Goal: Task Accomplishment & Management: Use online tool/utility

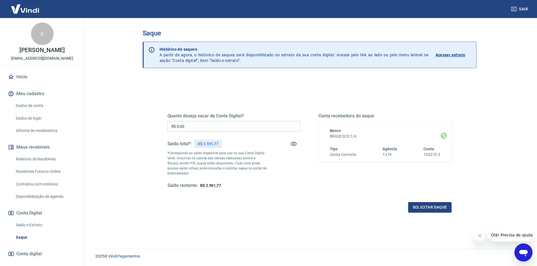
click at [236, 126] on input "R$ 0,00" at bounding box center [234, 126] width 133 height 10
type input "R$ 2.591,77"
click at [424, 204] on button "Solicitar saque" at bounding box center [429, 207] width 43 height 10
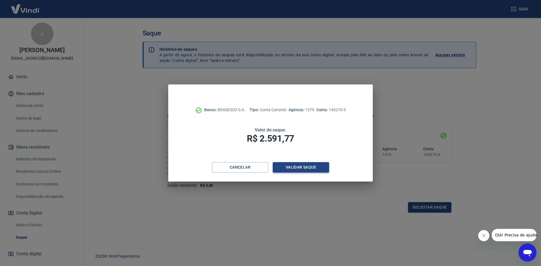
click at [309, 168] on button "Validar saque" at bounding box center [301, 167] width 56 height 10
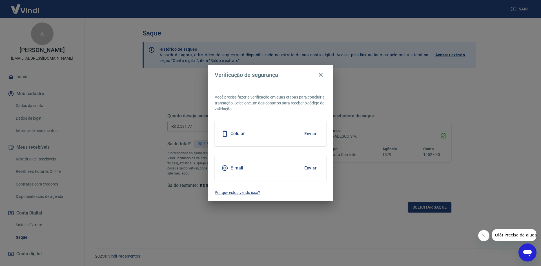
click at [314, 134] on button "Enviar" at bounding box center [310, 134] width 18 height 12
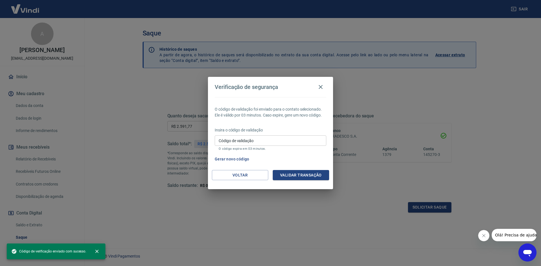
click at [290, 143] on input "Código de validação" at bounding box center [271, 141] width 112 height 10
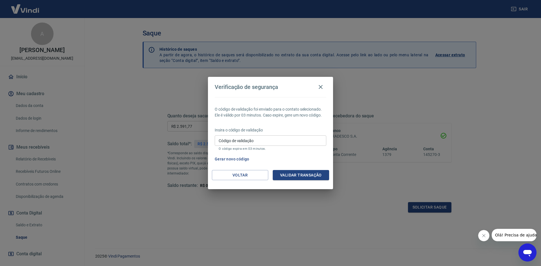
click at [290, 155] on div "Gerar novo código" at bounding box center [270, 159] width 114 height 10
click at [265, 136] on input "Código de validação" at bounding box center [271, 141] width 112 height 10
type input "767764"
click at [305, 177] on button "Validar transação" at bounding box center [301, 175] width 56 height 10
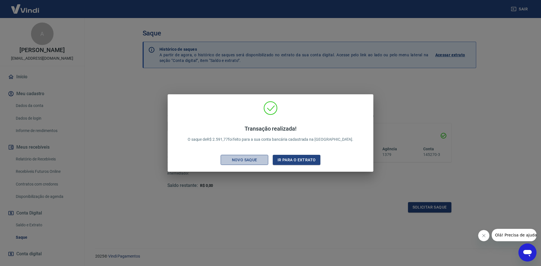
click at [245, 162] on div "Novo saque" at bounding box center [244, 160] width 39 height 7
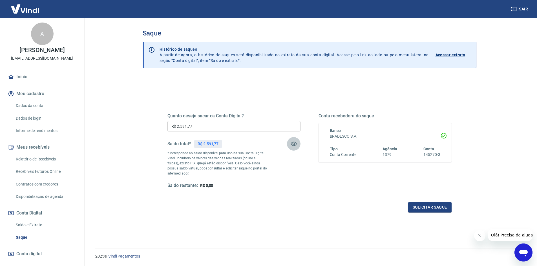
click at [292, 144] on icon "button" at bounding box center [294, 144] width 6 height 4
click at [292, 144] on icon "button" at bounding box center [293, 144] width 7 height 7
click at [417, 209] on button "Solicitar saque" at bounding box center [429, 207] width 43 height 10
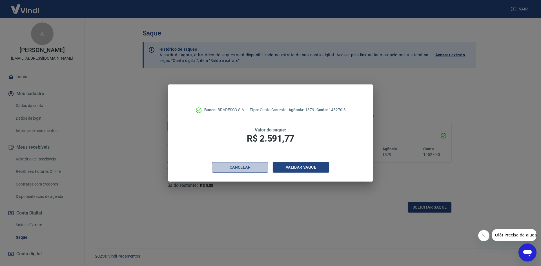
click at [255, 168] on button "Cancelar" at bounding box center [240, 167] width 56 height 10
